Goal: Information Seeking & Learning: Check status

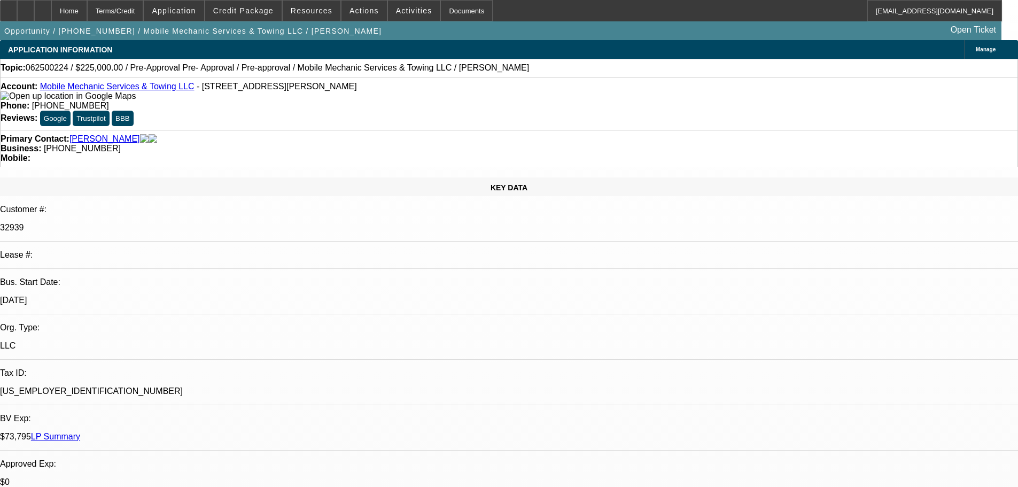
select select "0"
select select "0.1"
select select "4"
select select "0"
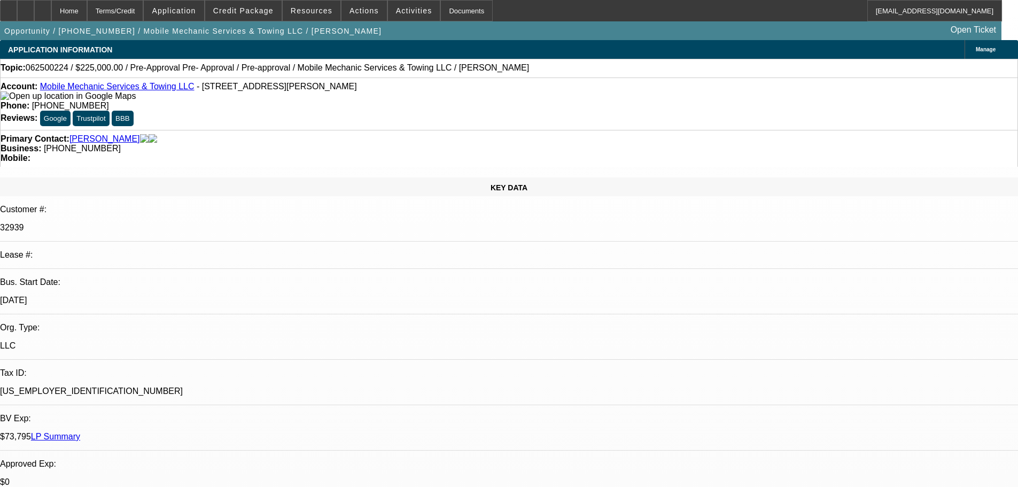
select select "0"
select select "0.1"
select select "4"
select select "0"
select select "2"
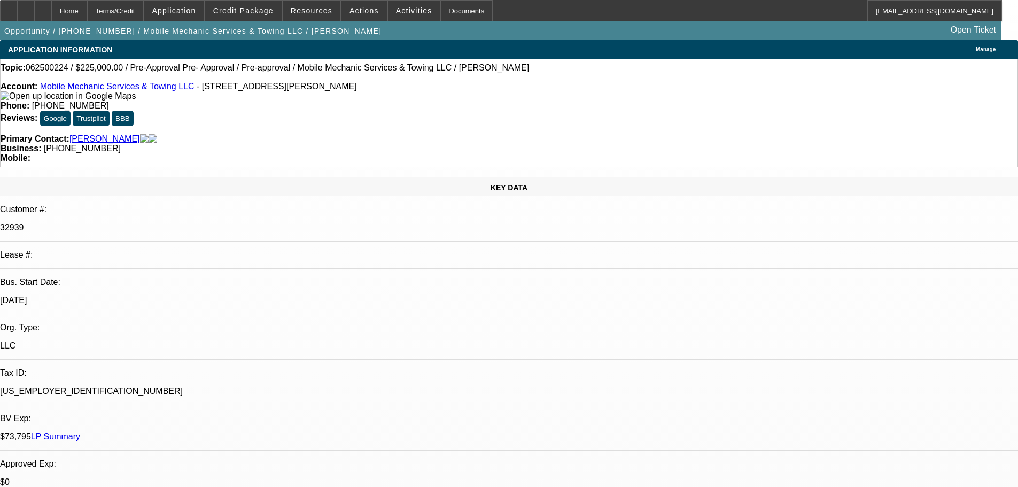
select select "2"
select select "0.1"
select select "4"
select select "0"
select select "2"
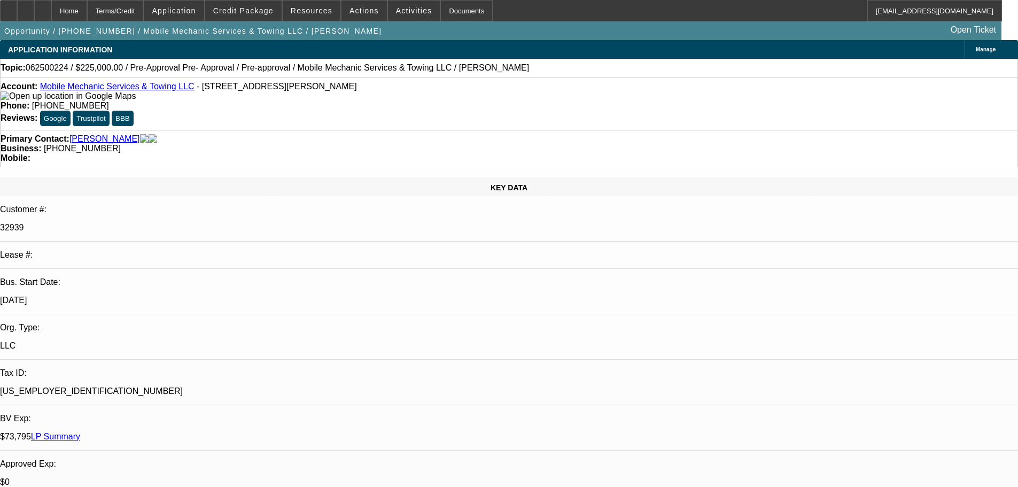
select select "2"
select select "0.1"
select select "4"
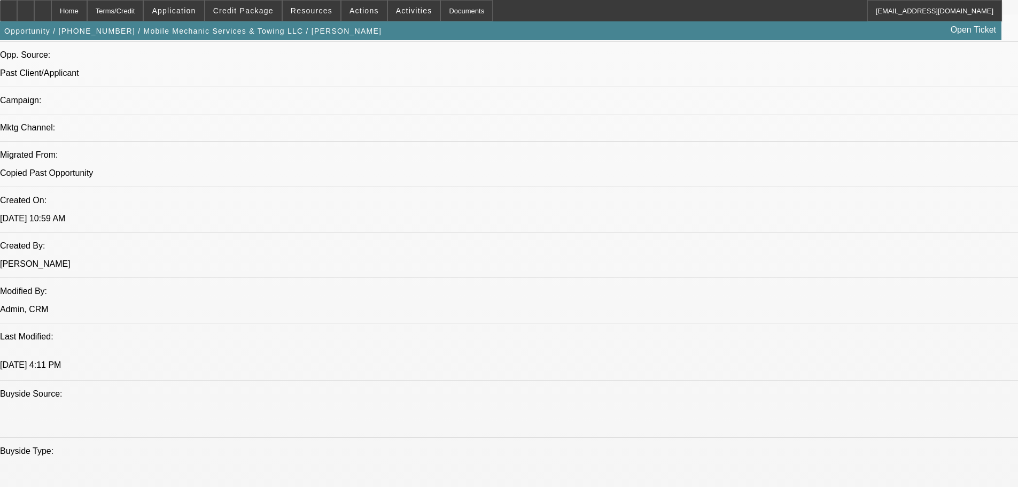
scroll to position [695, 0]
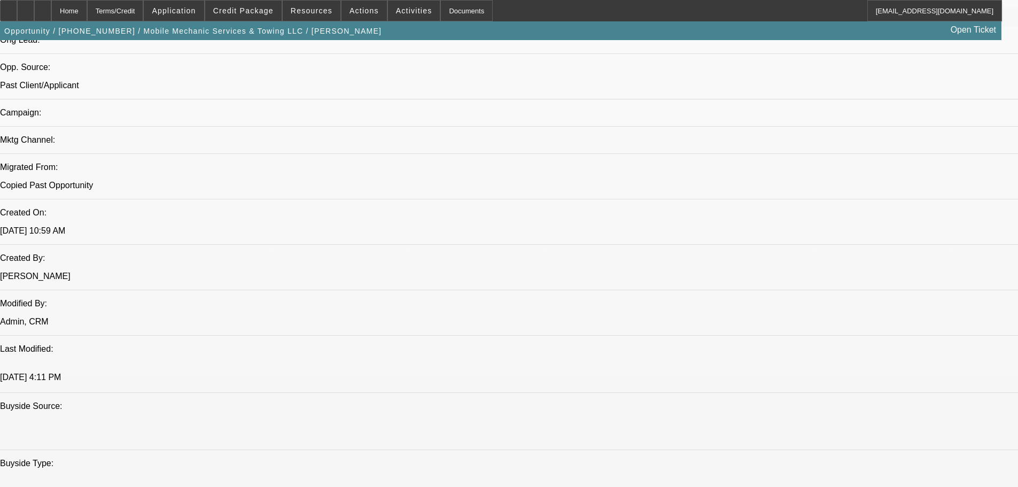
drag, startPoint x: 28, startPoint y: 201, endPoint x: 35, endPoint y: 207, distance: 9.5
drag, startPoint x: 33, startPoint y: 220, endPoint x: 233, endPoint y: 176, distance: 205.0
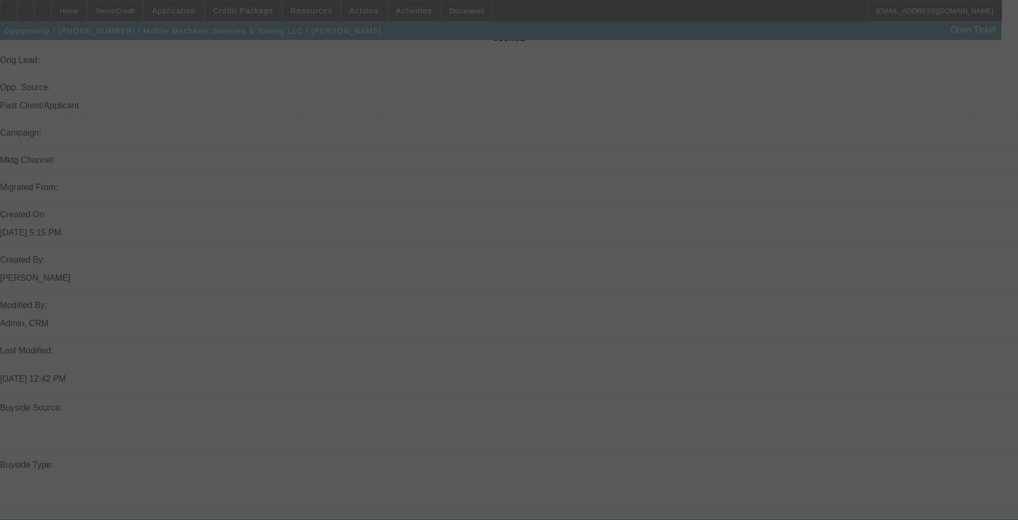
scroll to position [748, 0]
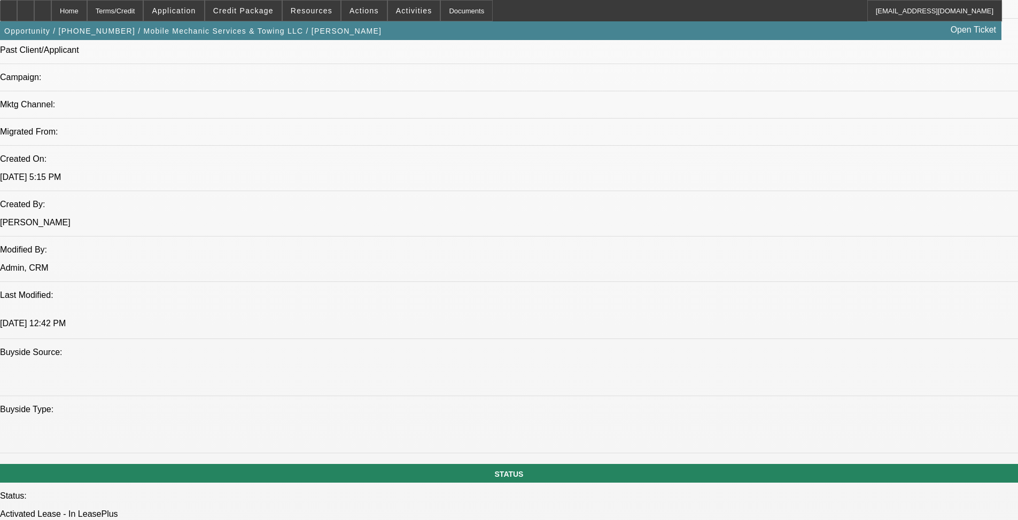
select select "0"
select select "2"
select select "0"
select select "6"
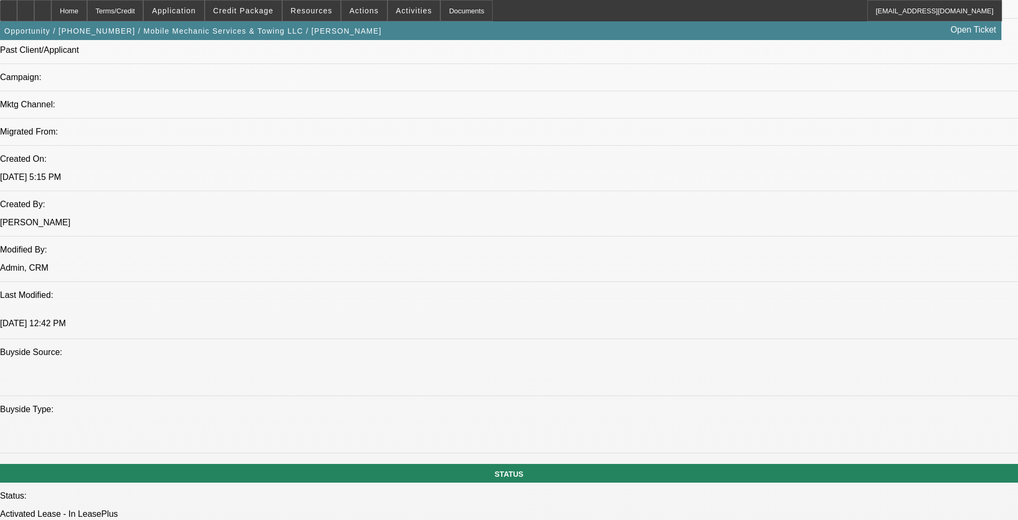
select select "0"
select select "2"
select select "0"
select select "6"
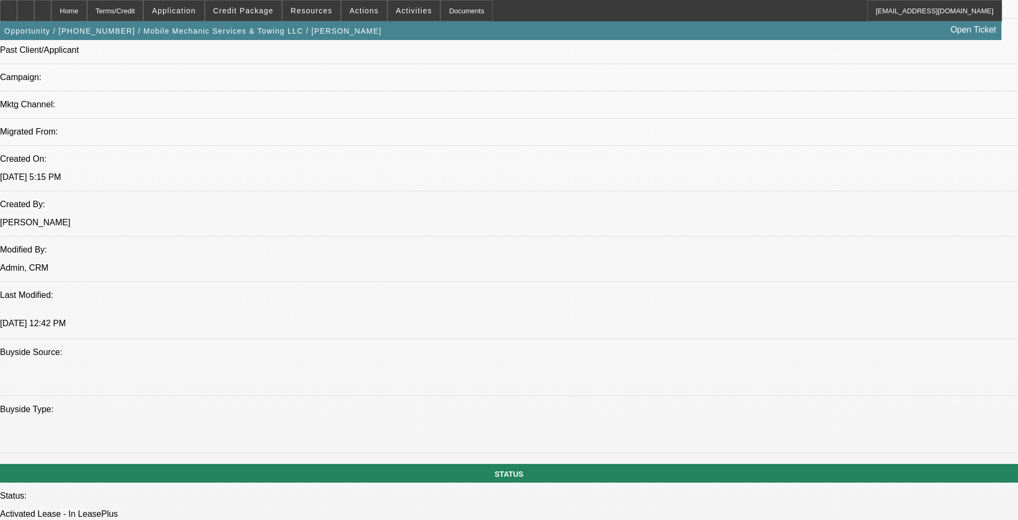
select select "0"
select select "2"
select select "0"
select select "6"
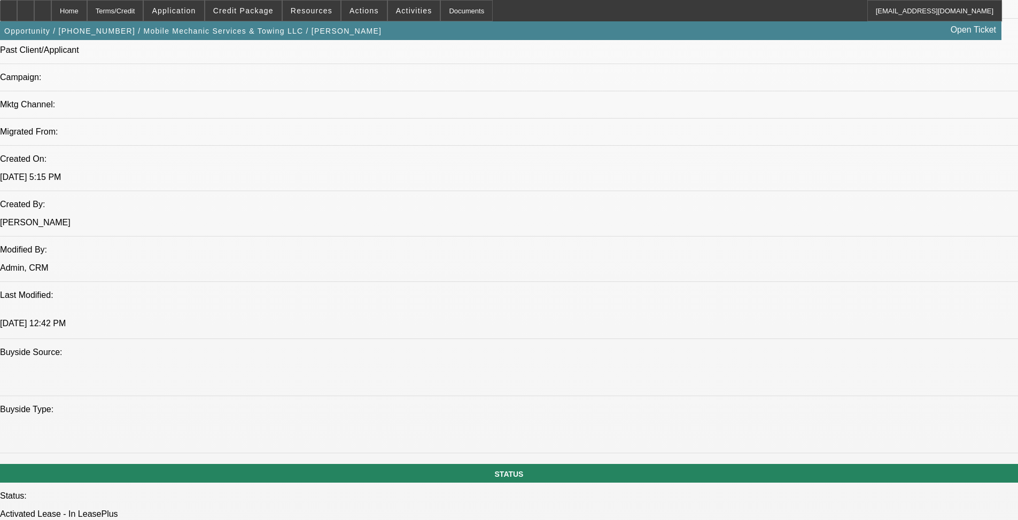
select select "0"
select select "2"
select select "0"
select select "6"
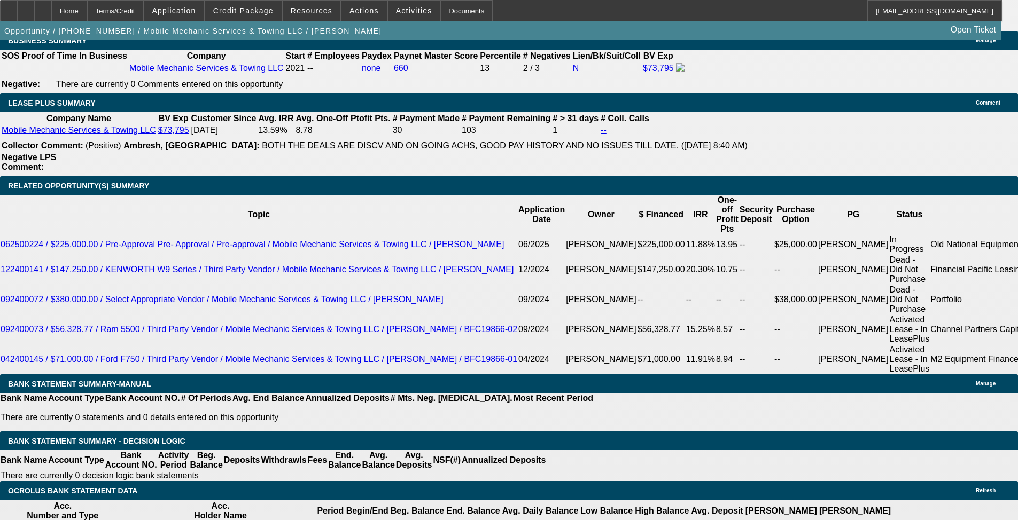
scroll to position [1799, 0]
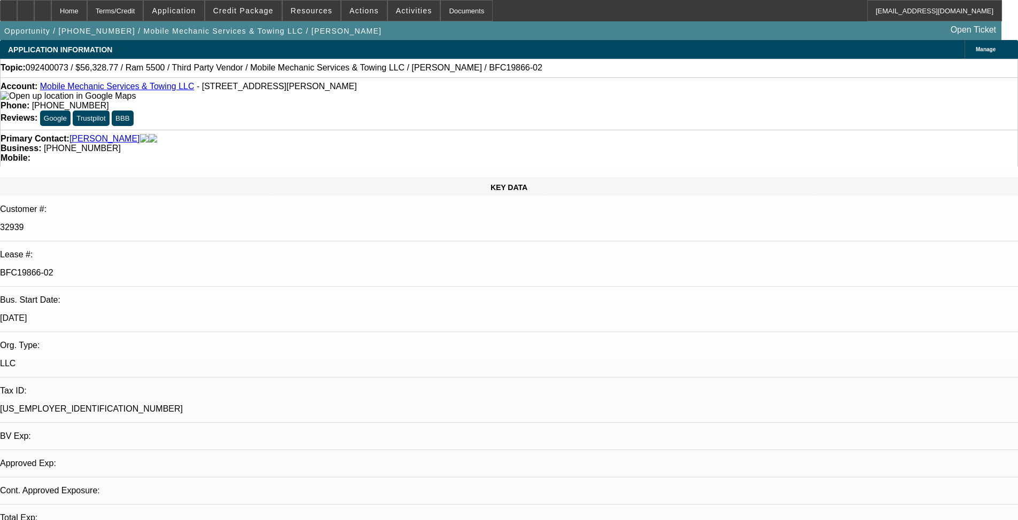
select select "0"
select select "0.15"
select select "0"
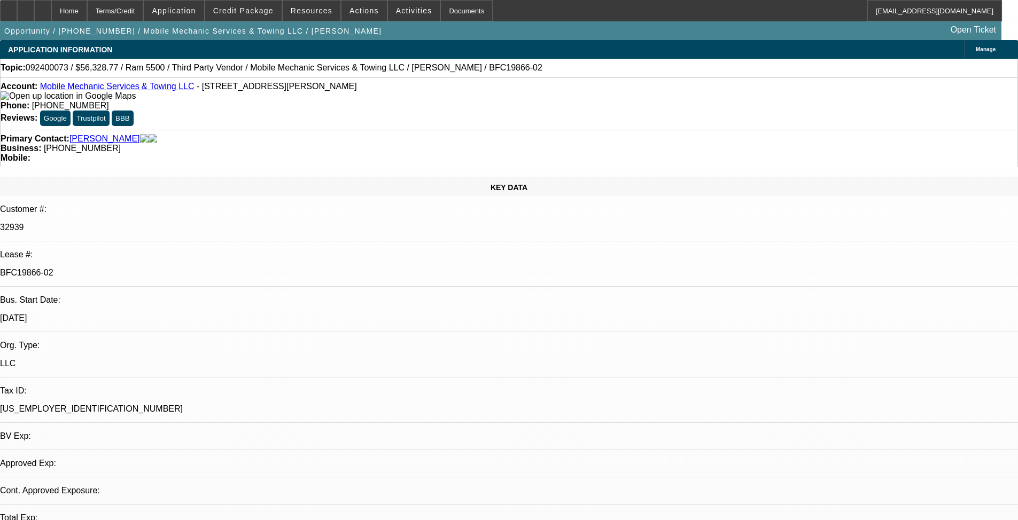
select select "0"
select select "0.15"
select select "2"
select select "0"
select select "0.15"
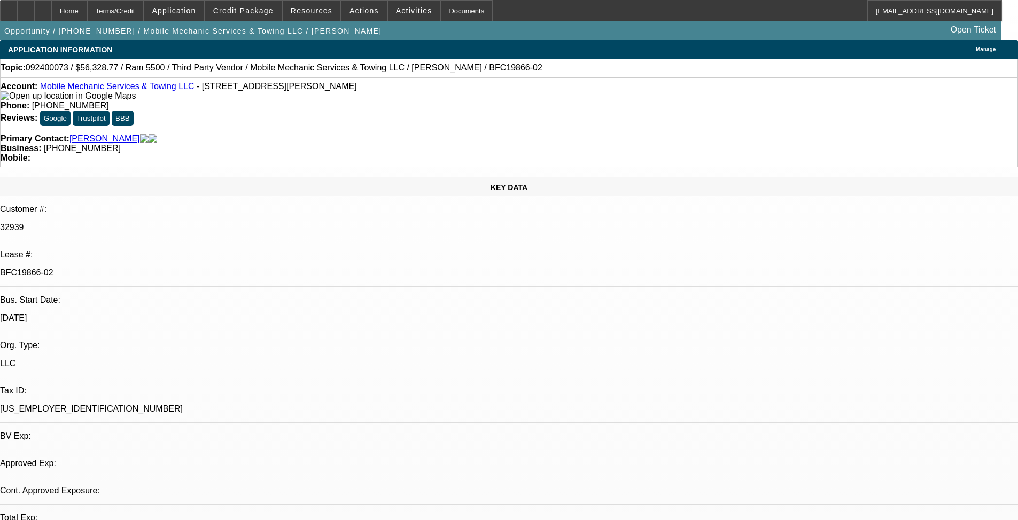
select select "2"
select select "0"
select select "1"
select select "2"
select select "6"
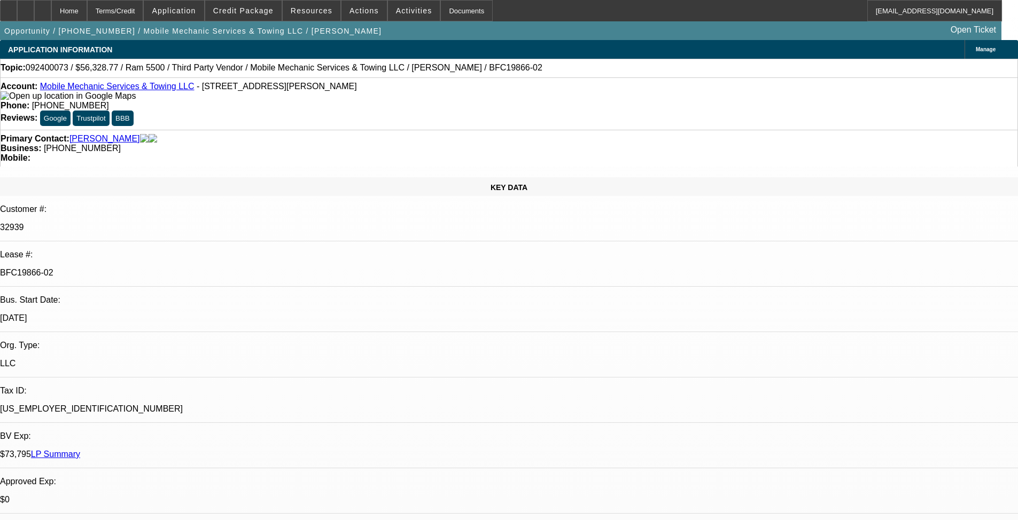
select select "1"
select select "2"
select select "6"
select select "1"
select select "2"
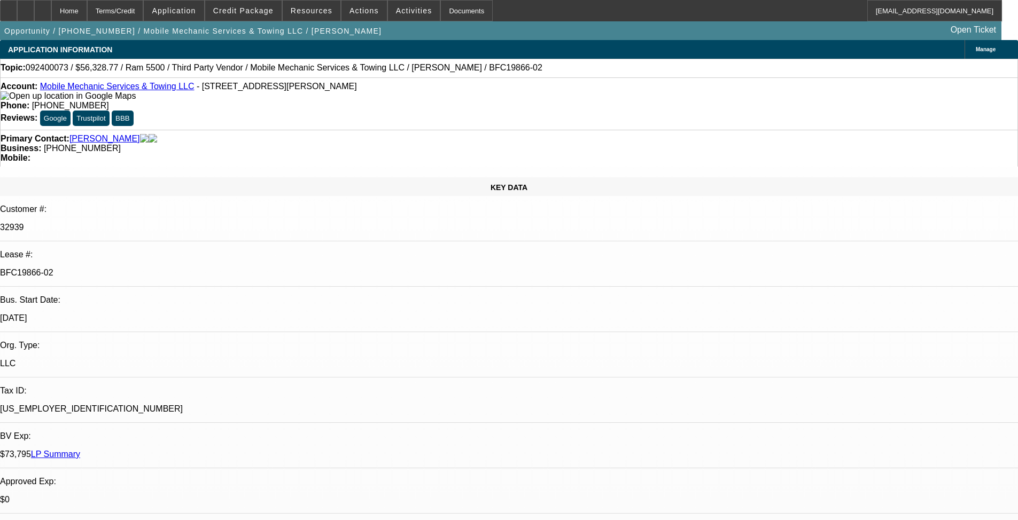
select select "6"
select select "1"
select select "2"
select select "6"
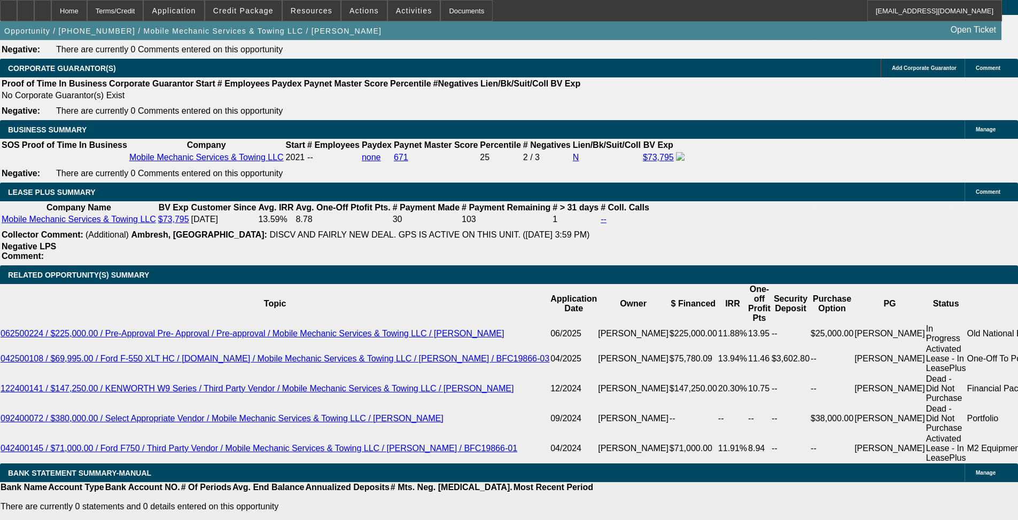
scroll to position [1817, 0]
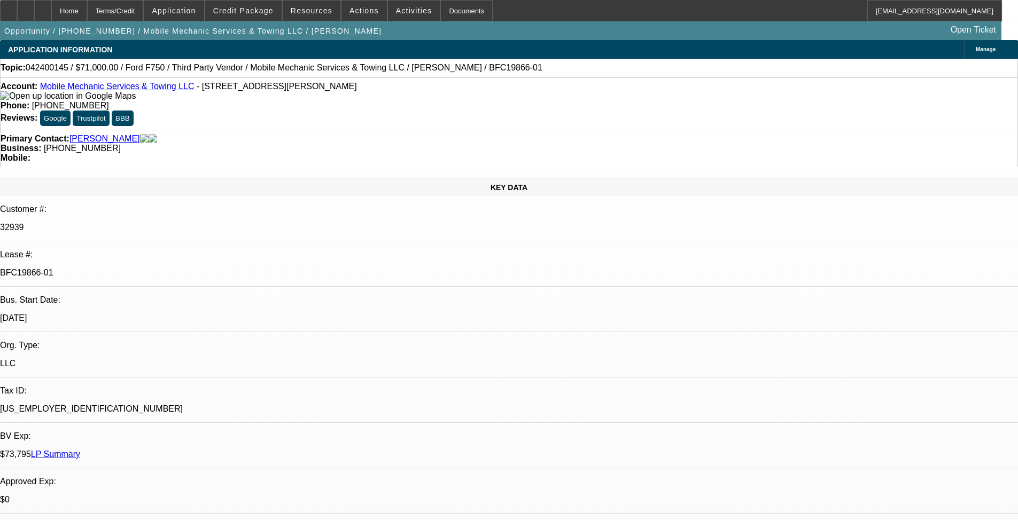
select select "0"
select select "6"
select select "0"
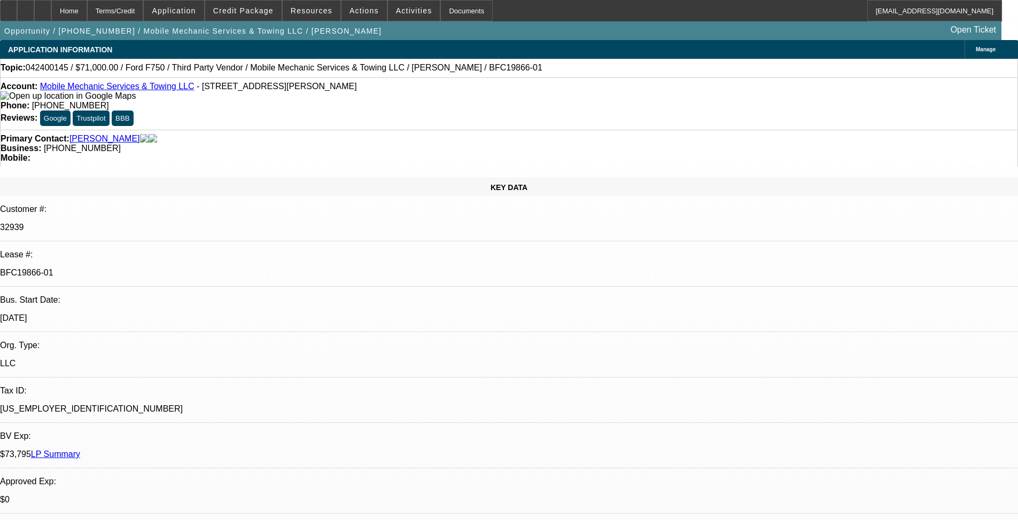
select select "0"
select select "6"
select select "0.2"
select select "0"
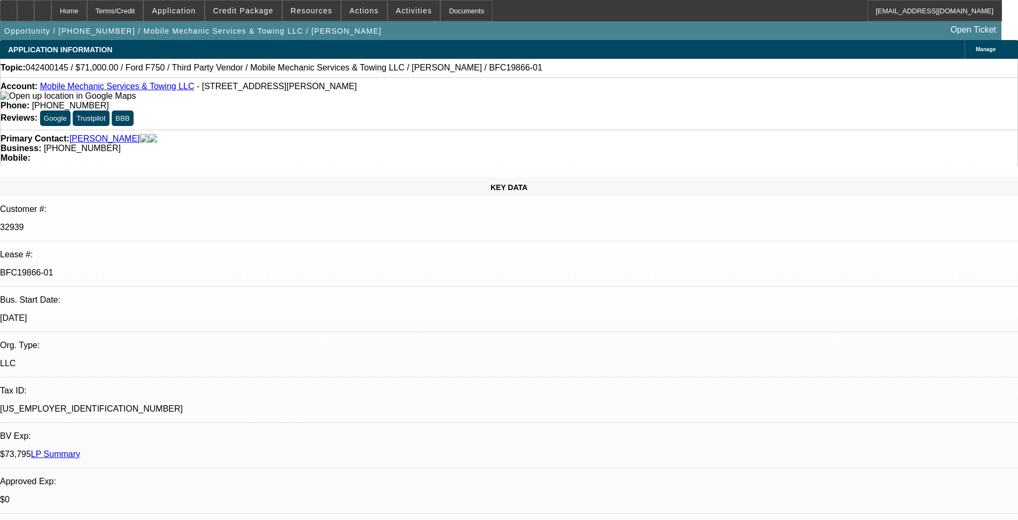
select select "0"
select select "6"
select select "0"
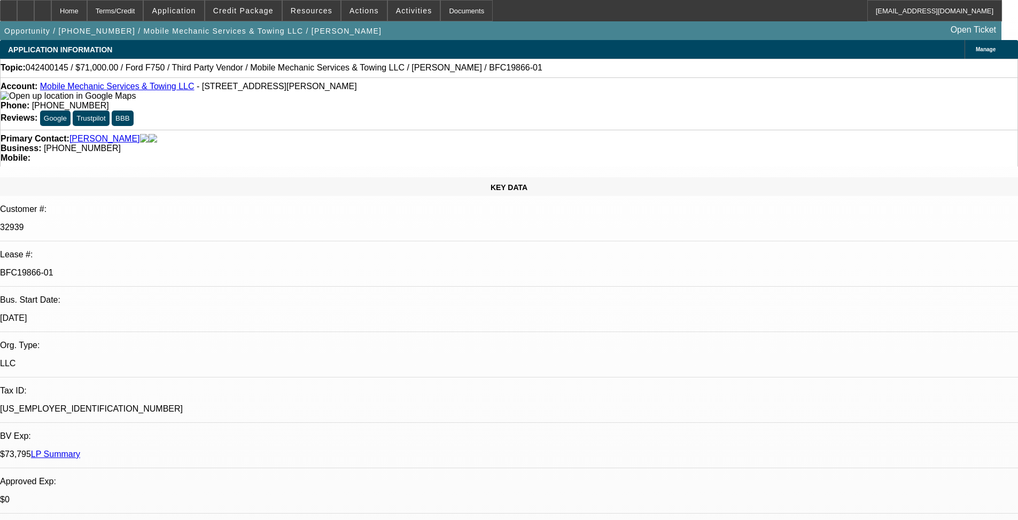
select select "6"
drag, startPoint x: 979, startPoint y: 72, endPoint x: 959, endPoint y: 88, distance: 26.6
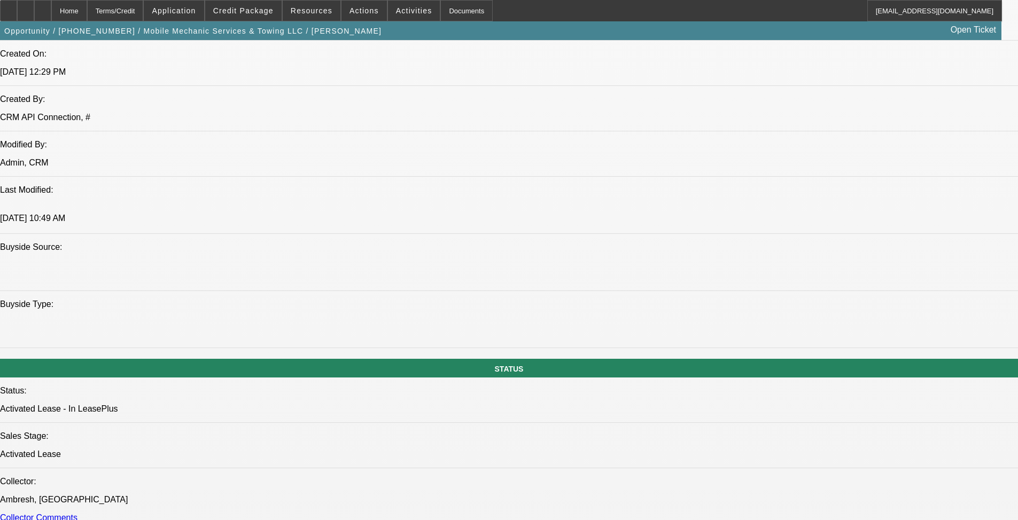
scroll to position [695, 0]
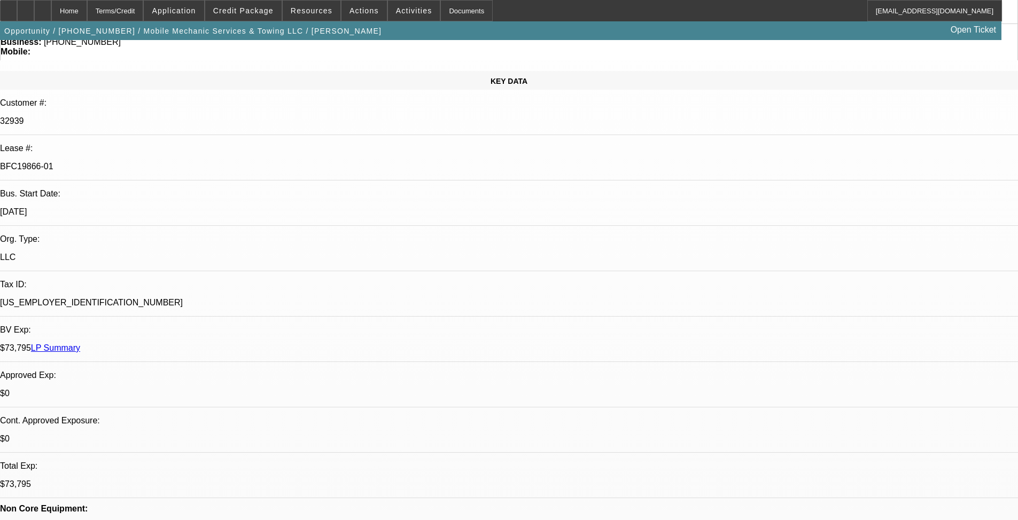
scroll to position [0, 0]
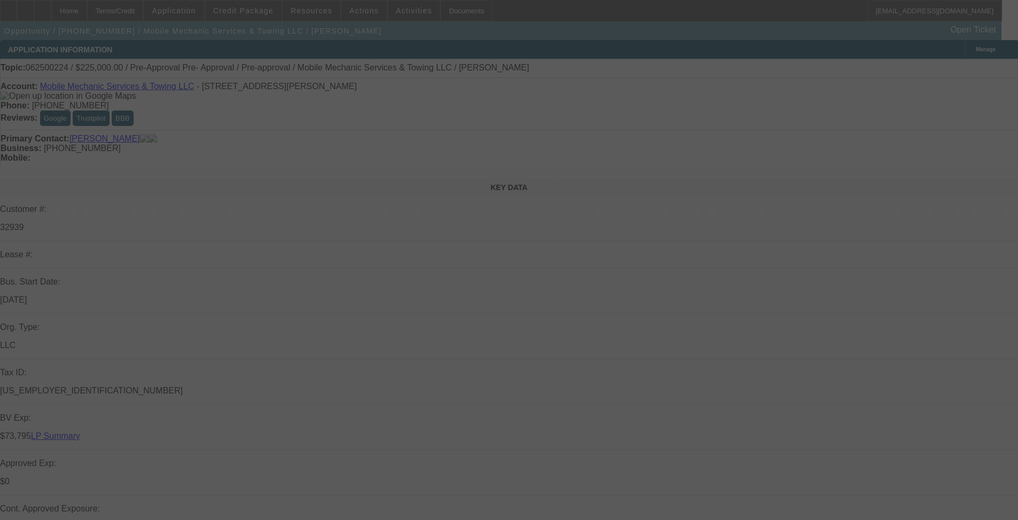
select select "0"
select select "0.1"
select select "4"
select select "0"
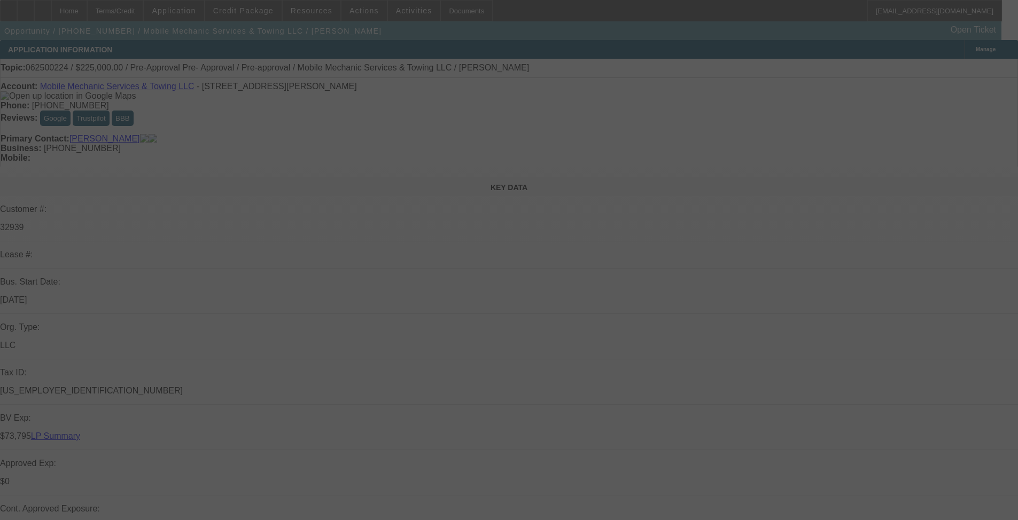
select select "0"
select select "0.1"
select select "4"
select select "0"
select select "2"
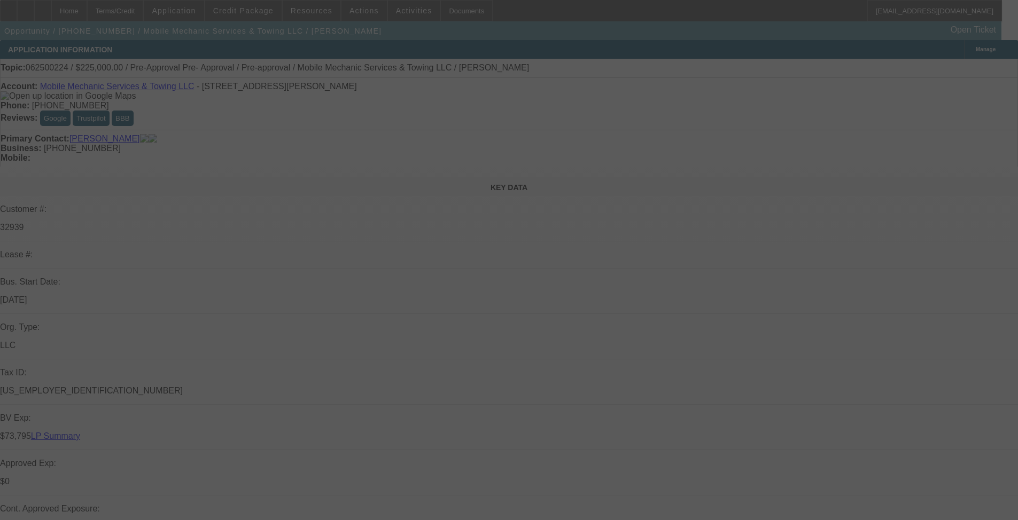
select select "2"
select select "0.1"
select select "4"
select select "0"
select select "2"
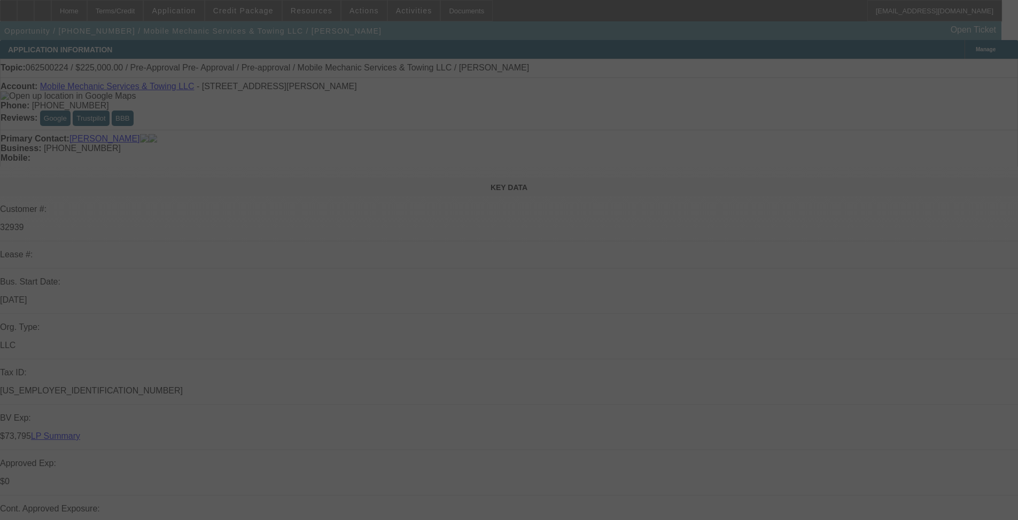
select select "2"
select select "0.1"
select select "4"
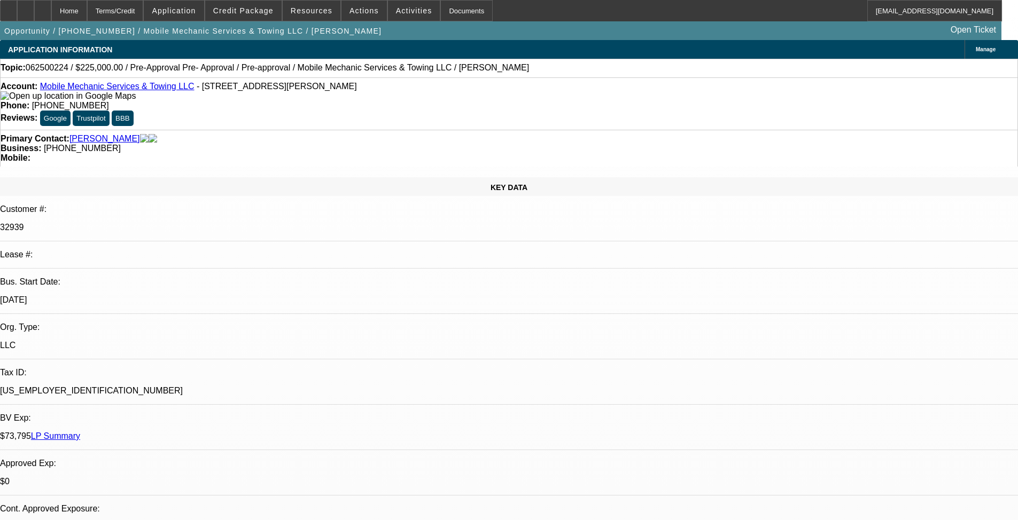
drag, startPoint x: 699, startPoint y: 65, endPoint x: 711, endPoint y: 68, distance: 11.8
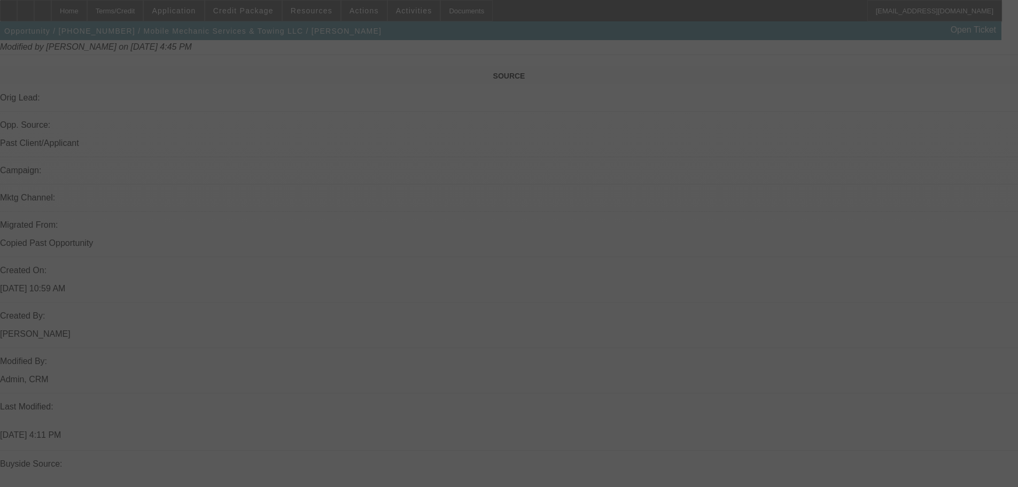
scroll to position [674, 0]
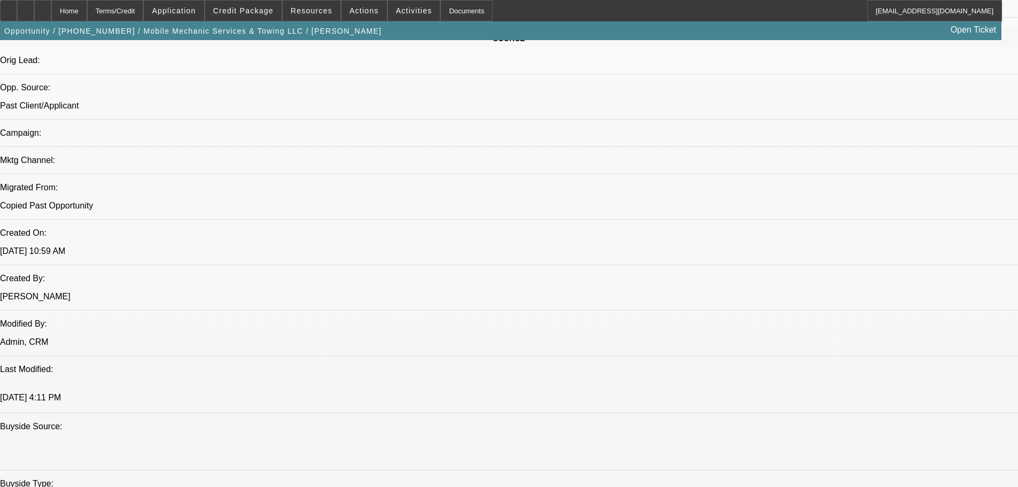
select select "0"
select select "0.1"
select select "4"
select select "0"
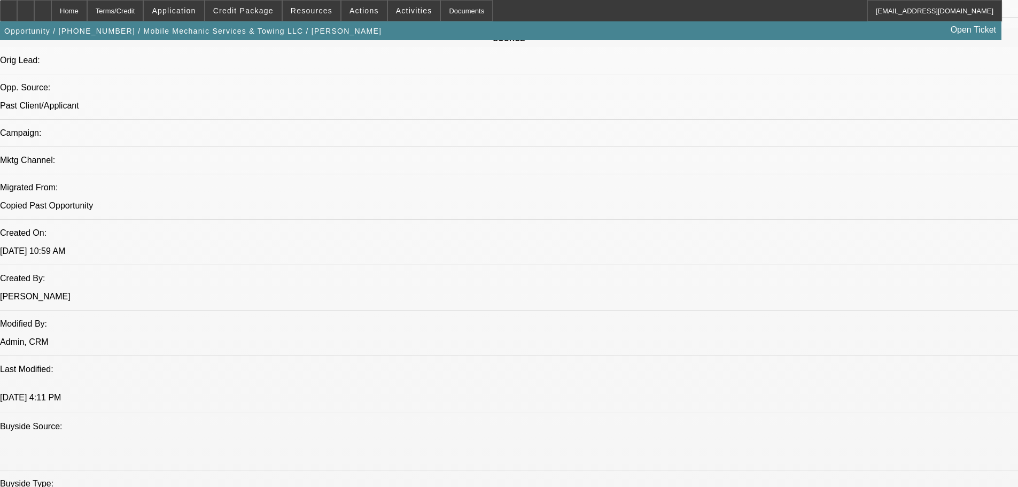
select select "0"
select select "0.1"
select select "4"
select select "0"
select select "2"
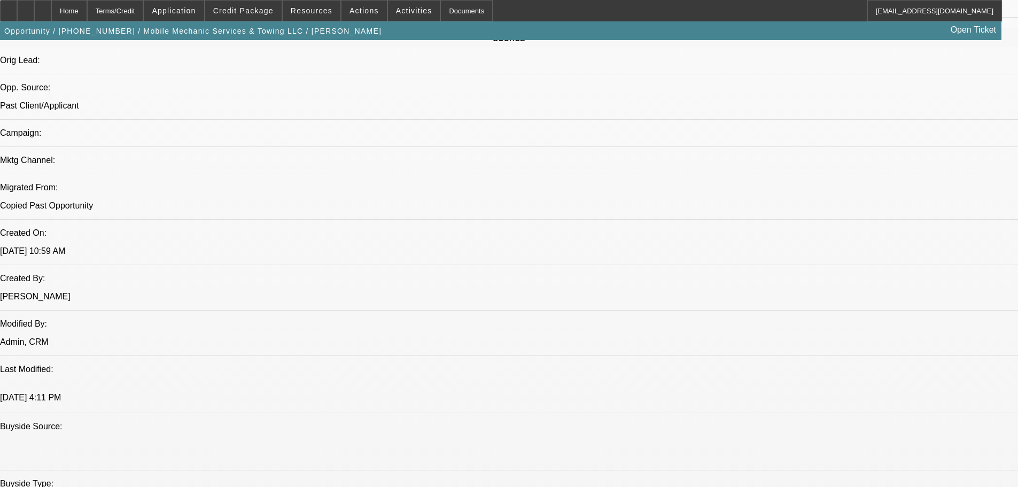
select select "2"
select select "0.1"
select select "4"
select select "0"
select select "2"
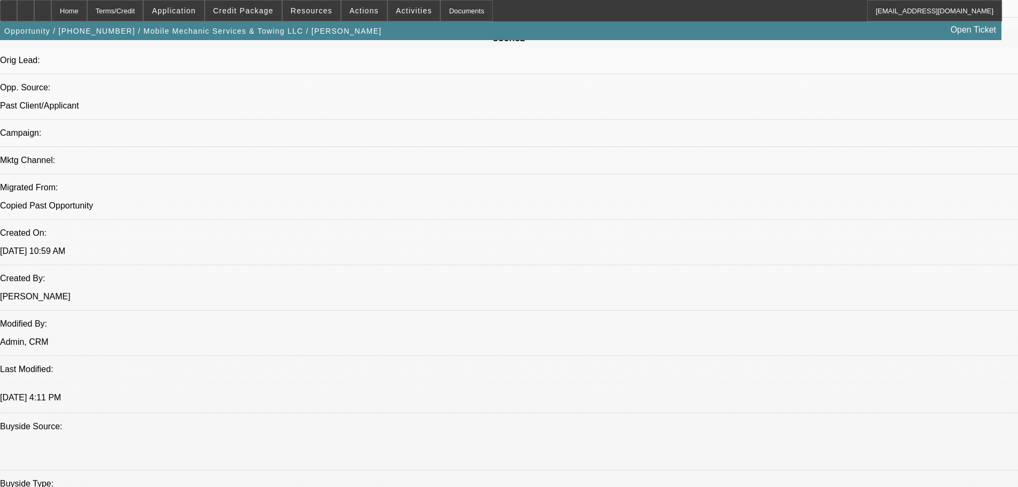
select select "2"
select select "0.1"
select select "4"
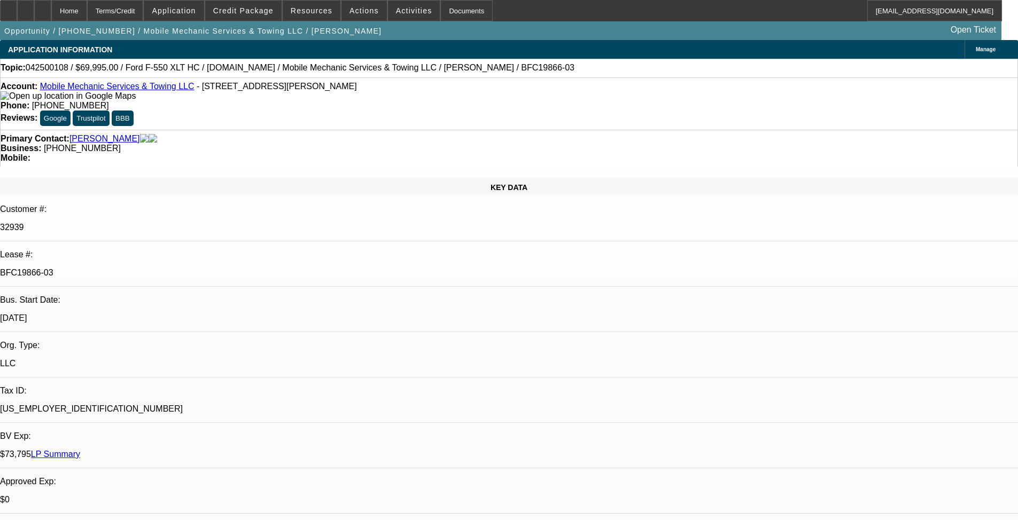
select select "0"
select select "2"
select select "0"
select select "6"
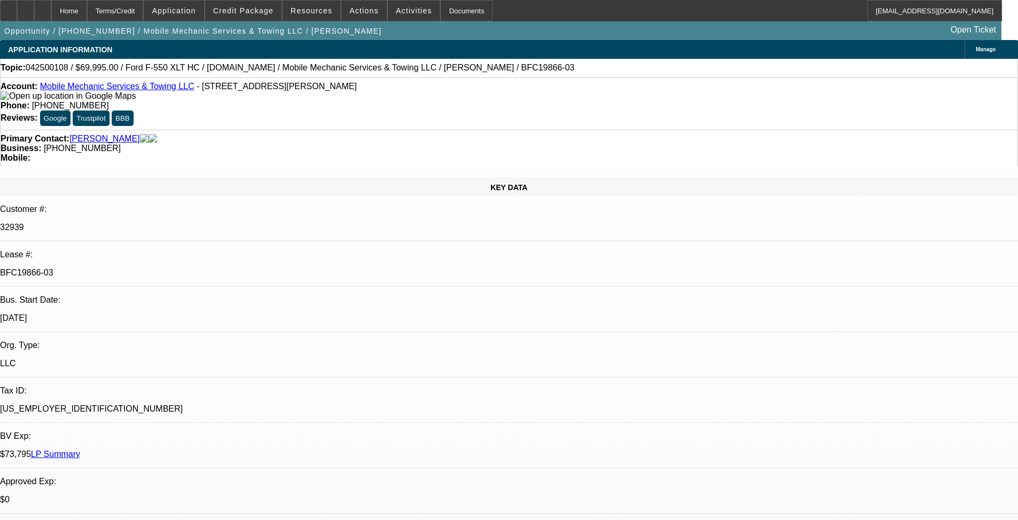
select select "0"
select select "2"
select select "0"
select select "6"
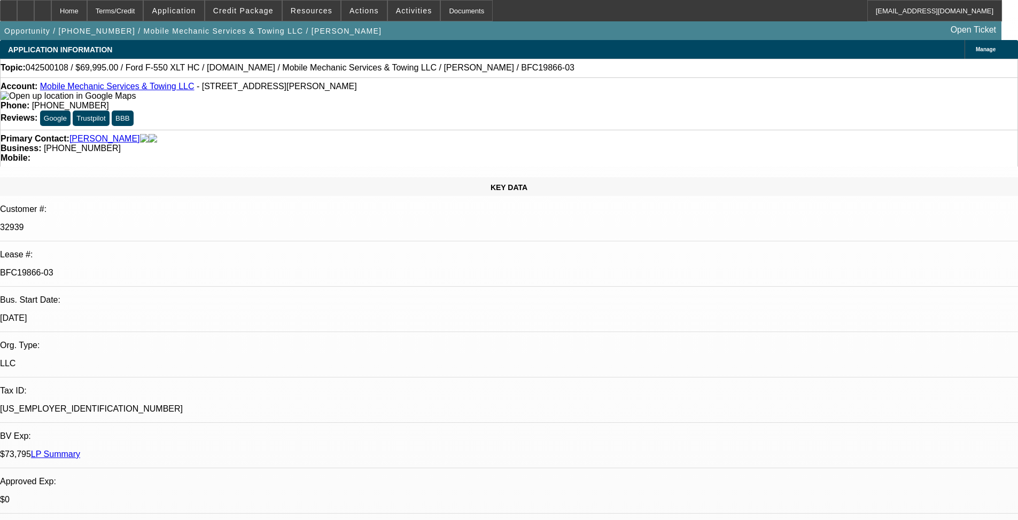
select select "0"
select select "2"
select select "0"
select select "6"
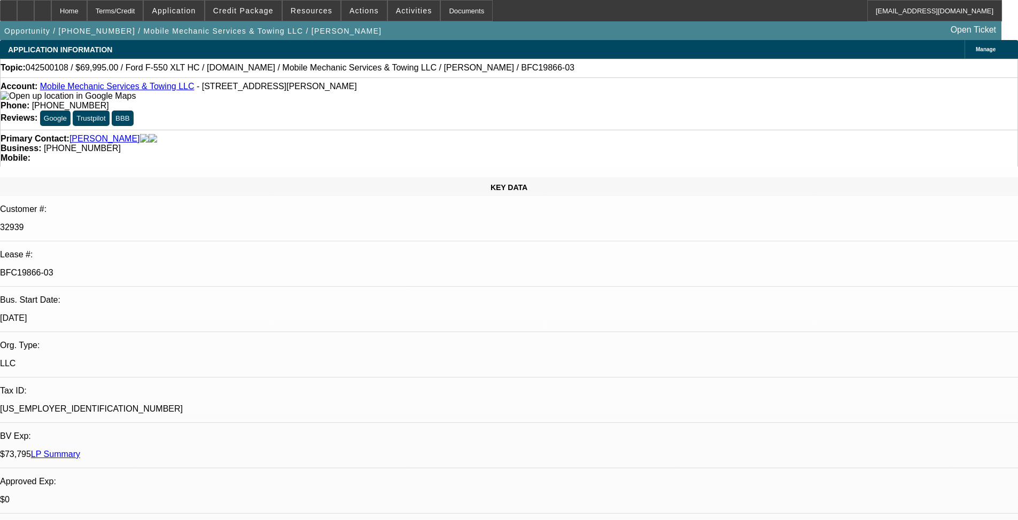
select select "0"
select select "2"
select select "0"
select select "6"
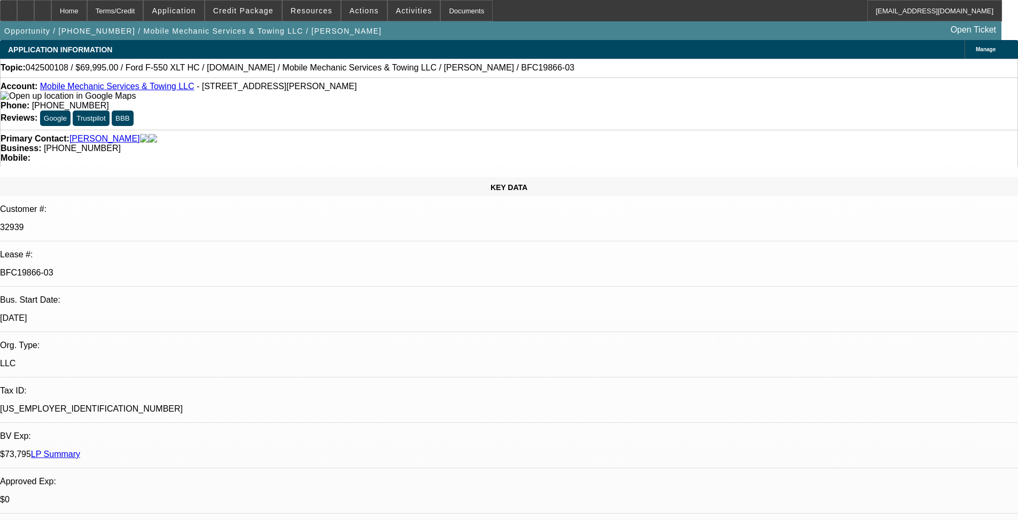
scroll to position [1549, 0]
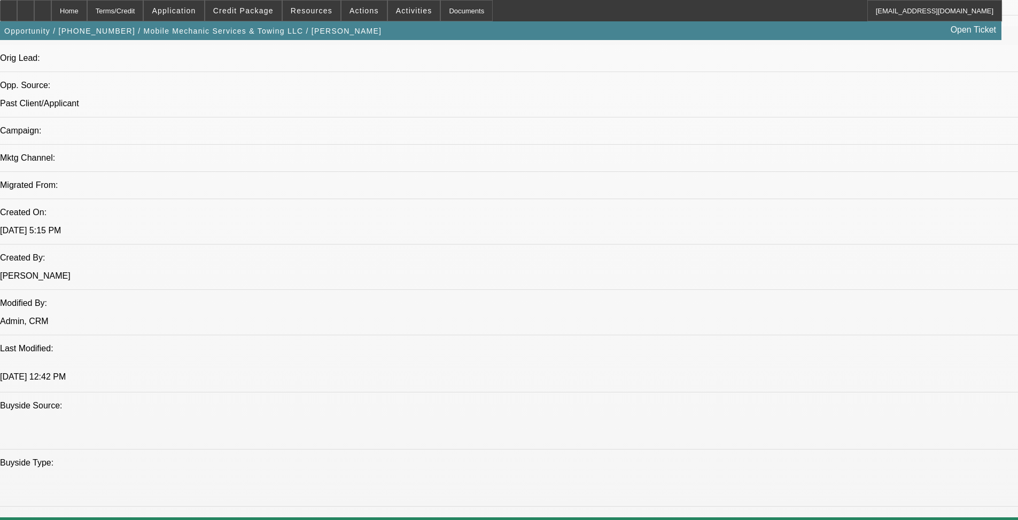
scroll to position [1817, 0]
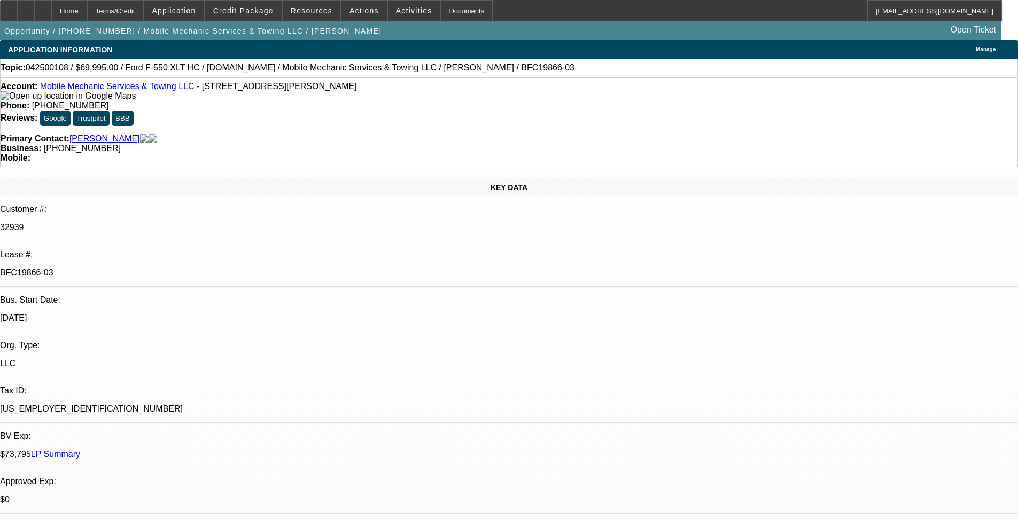
scroll to position [855, 0]
click at [144, 89] on link "Mobile Mechanic Services & Towing LLC" at bounding box center [117, 86] width 154 height 9
